Goal: Task Accomplishment & Management: Complete application form

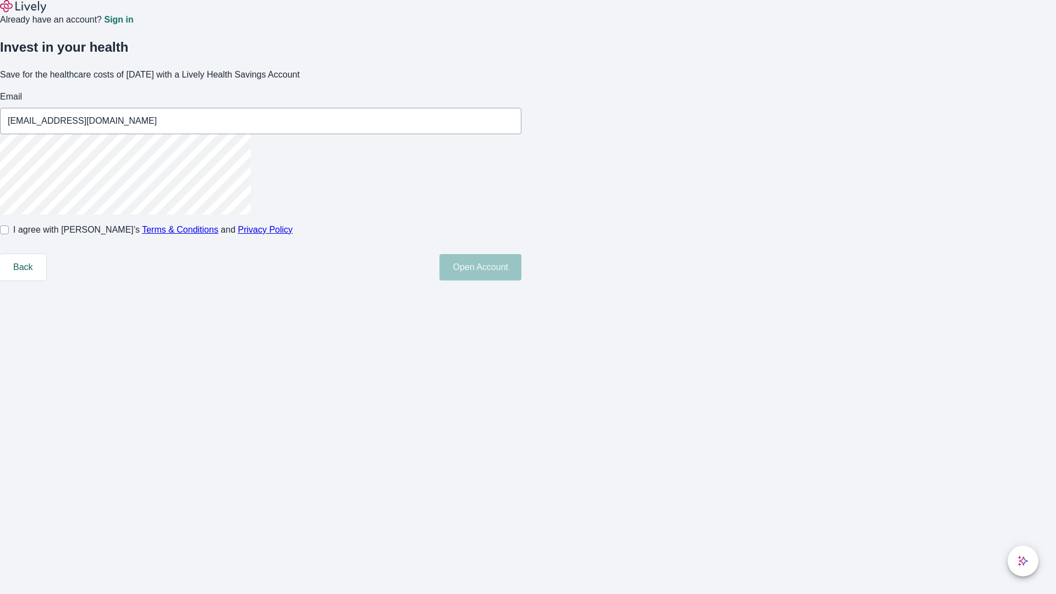
click at [9, 234] on input "I agree with Lively’s Terms & Conditions and Privacy Policy" at bounding box center [4, 230] width 9 height 9
checkbox input "true"
click at [521, 281] on button "Open Account" at bounding box center [481, 267] width 82 height 26
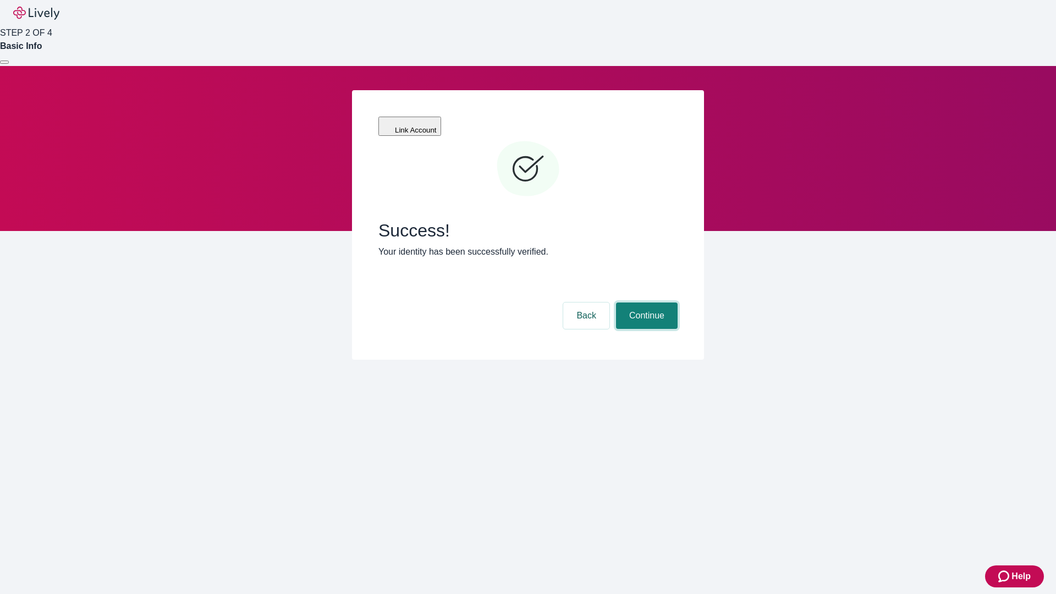
click at [645, 303] on button "Continue" at bounding box center [647, 316] width 62 height 26
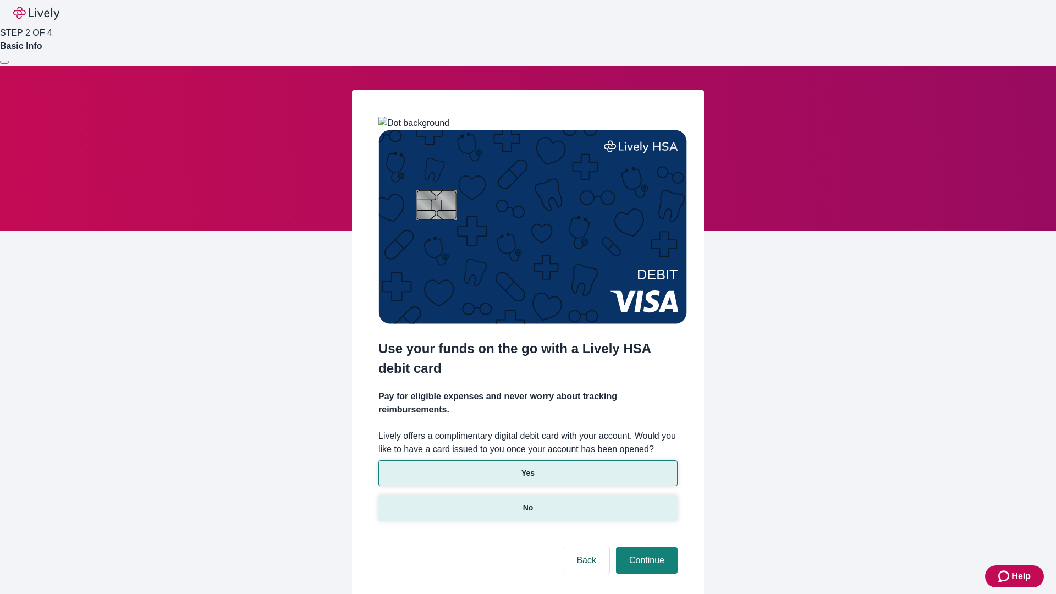
click at [528, 502] on p "No" at bounding box center [528, 508] width 10 height 12
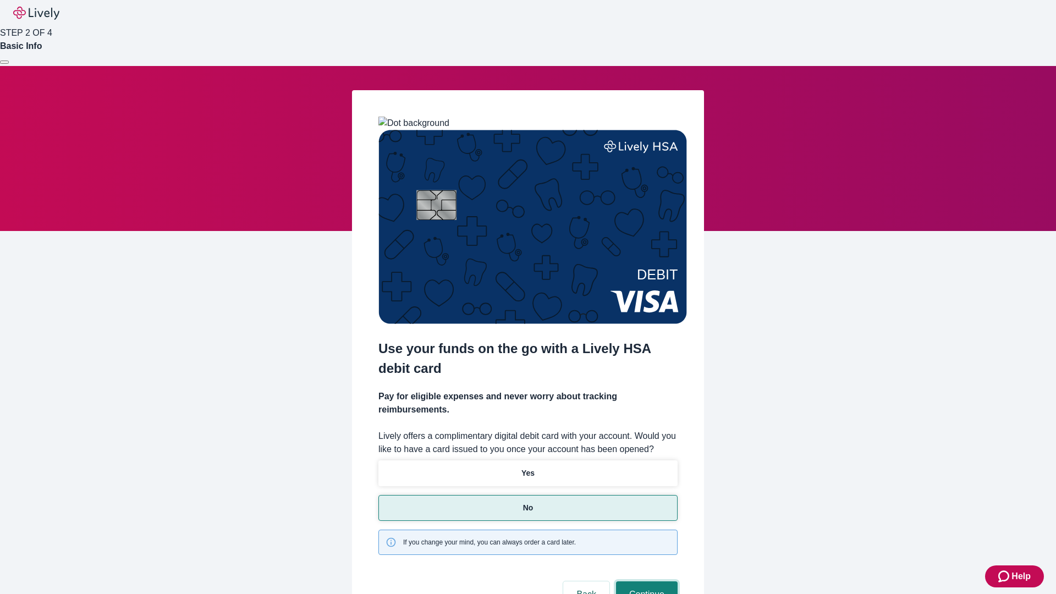
click at [645, 581] on button "Continue" at bounding box center [647, 594] width 62 height 26
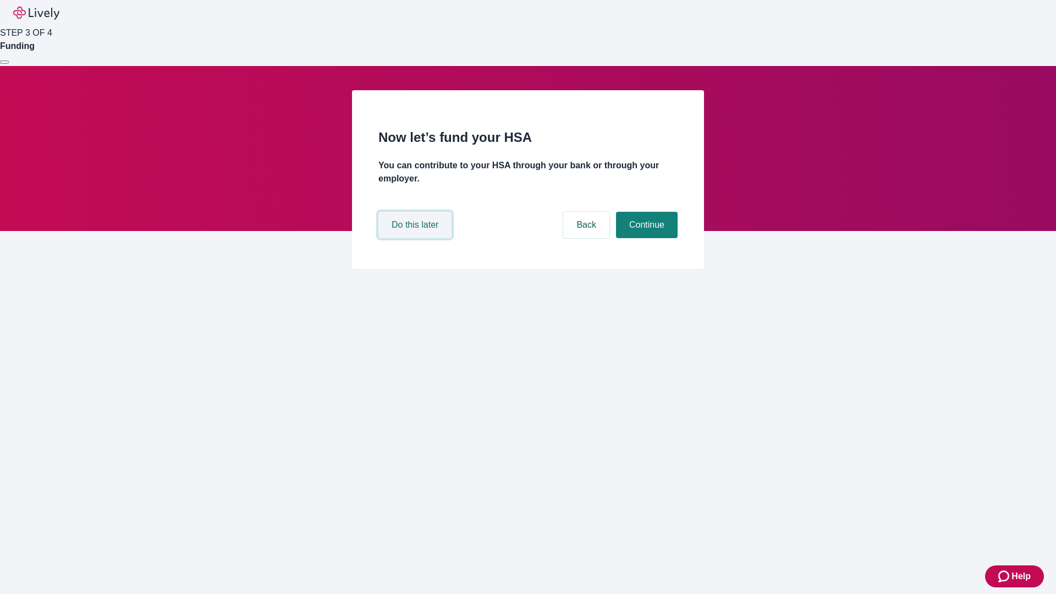
click at [416, 238] on button "Do this later" at bounding box center [414, 225] width 73 height 26
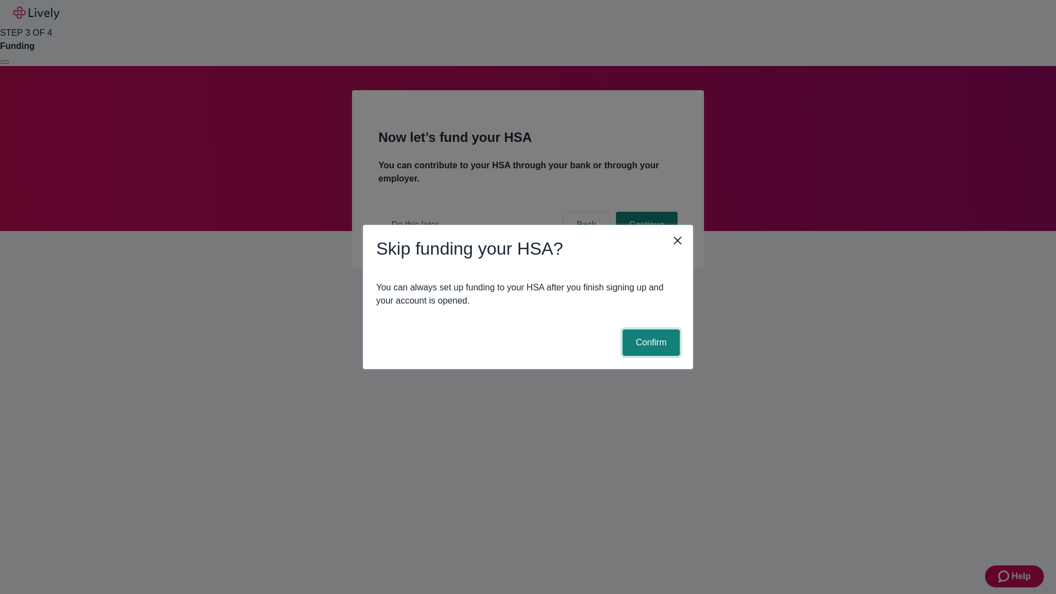
click at [650, 343] on button "Confirm" at bounding box center [651, 343] width 57 height 26
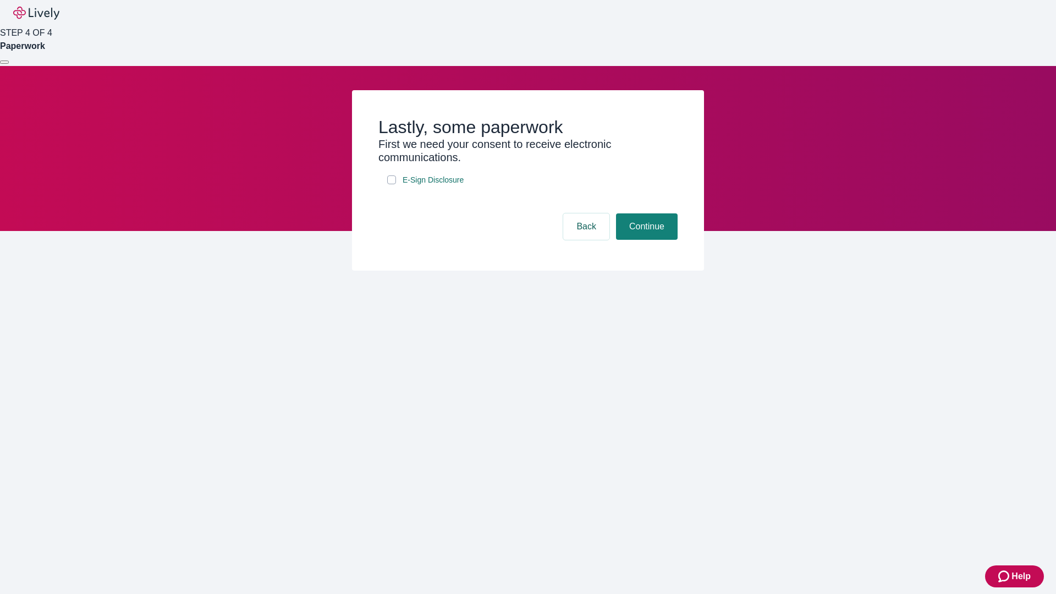
click at [392, 184] on input "E-Sign Disclosure" at bounding box center [391, 179] width 9 height 9
checkbox input "true"
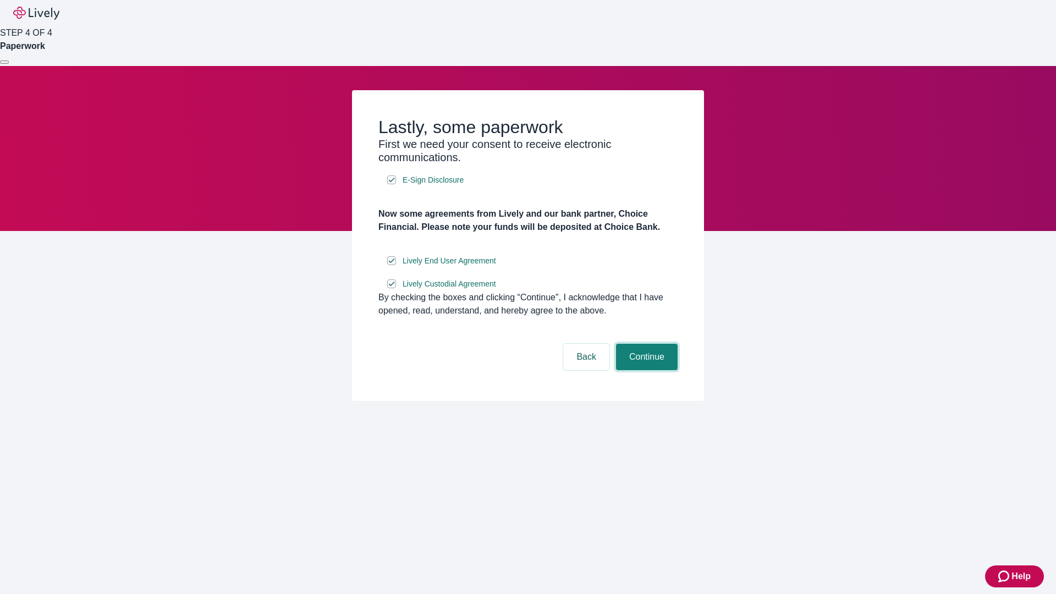
click at [645, 370] on button "Continue" at bounding box center [647, 357] width 62 height 26
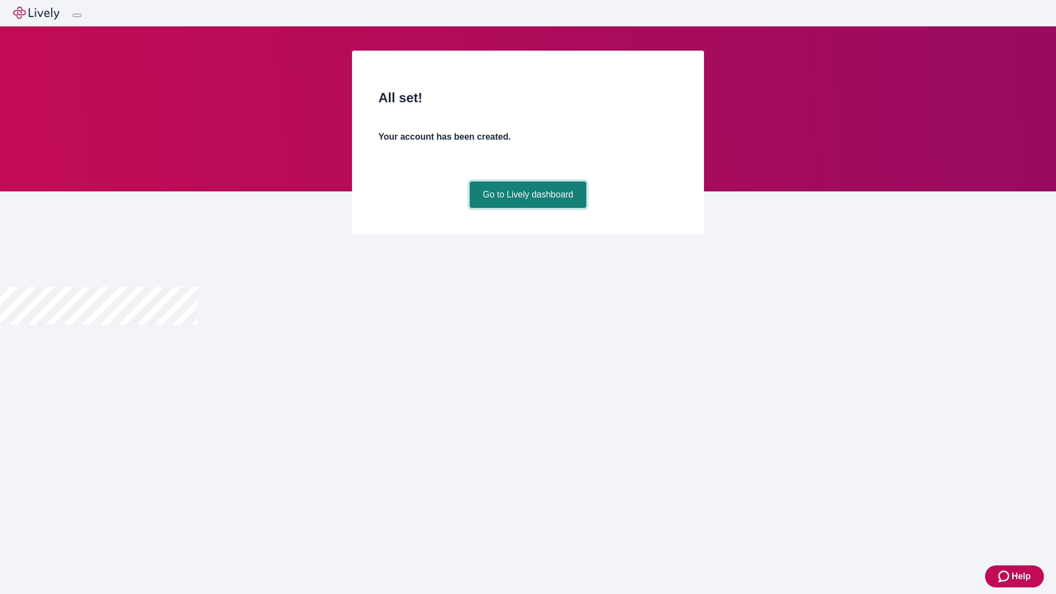
click at [528, 208] on link "Go to Lively dashboard" at bounding box center [528, 195] width 117 height 26
